Goal: Check status

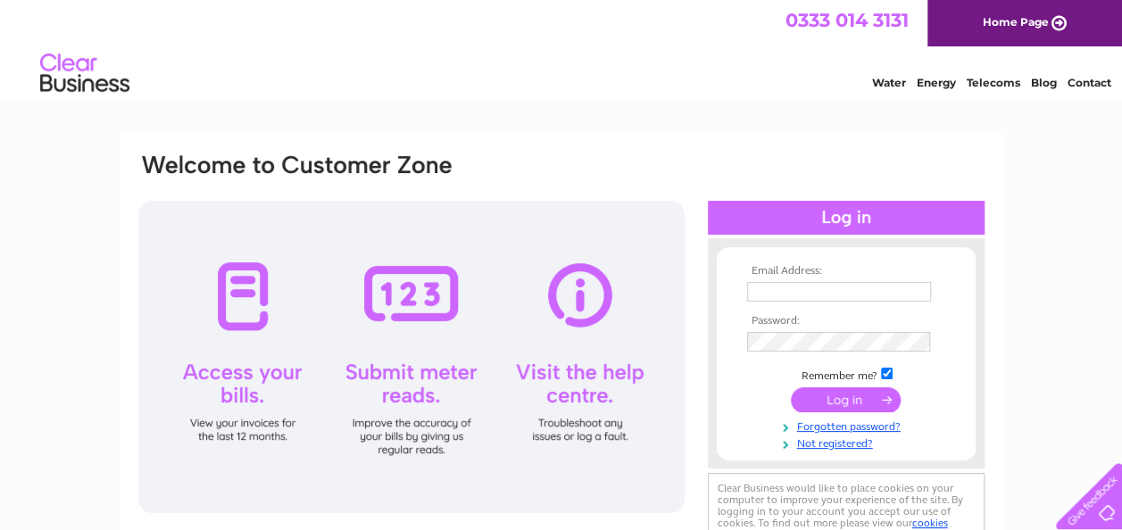
type input "[EMAIL_ADDRESS][DOMAIN_NAME]"
click at [840, 398] on input "submit" at bounding box center [846, 399] width 110 height 25
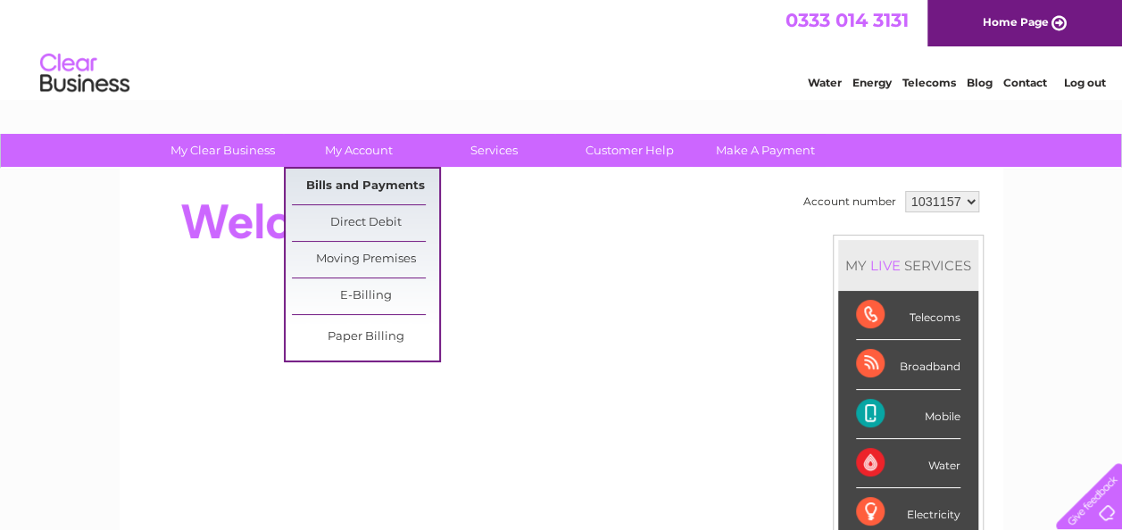
click at [366, 172] on link "Bills and Payments" at bounding box center [365, 187] width 147 height 36
click at [378, 181] on link "Bills and Payments" at bounding box center [365, 187] width 147 height 36
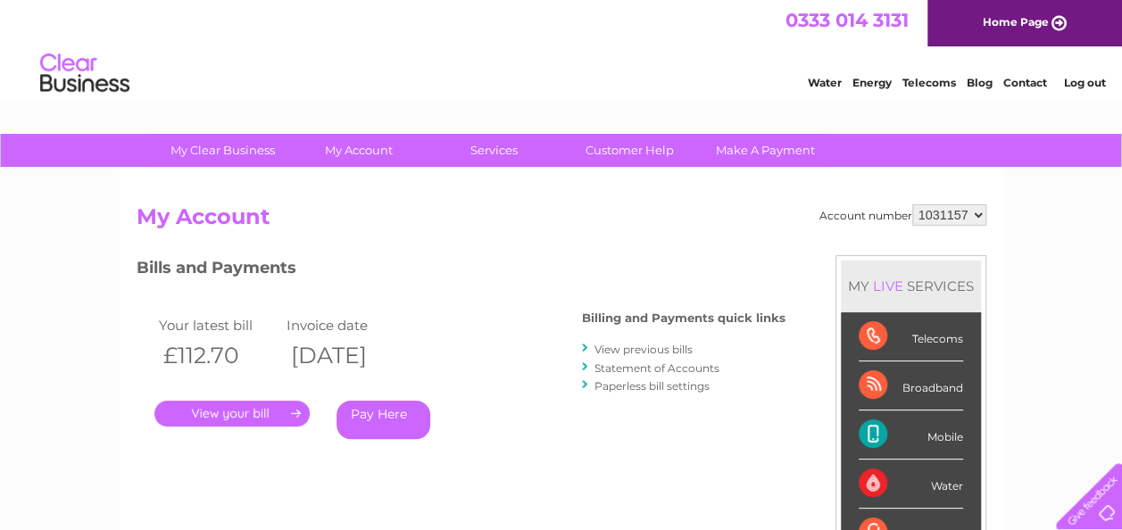
click at [268, 418] on link "." at bounding box center [231, 414] width 155 height 26
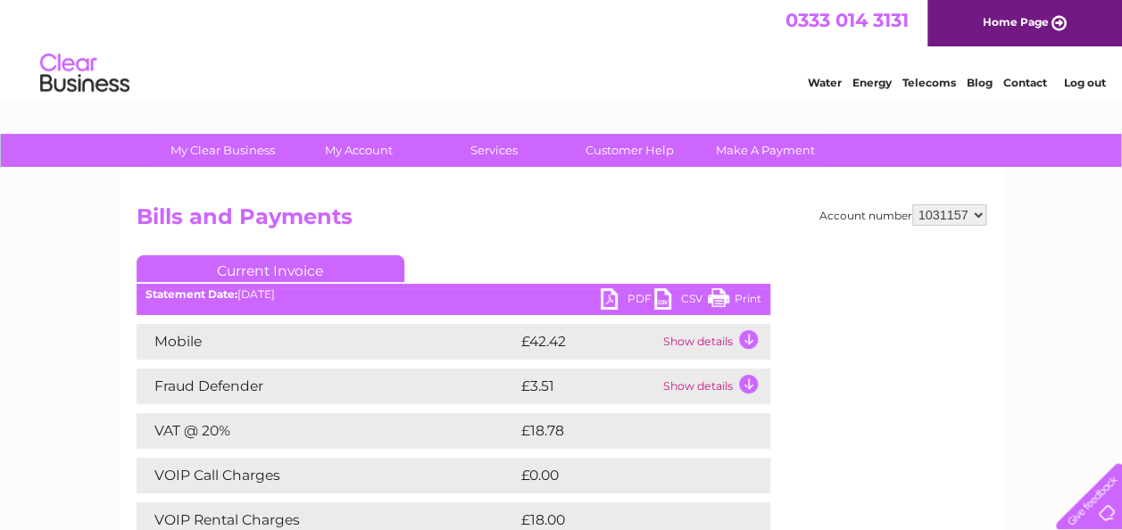
click at [620, 296] on link "PDF" at bounding box center [628, 301] width 54 height 26
